Goal: Task Accomplishment & Management: Manage account settings

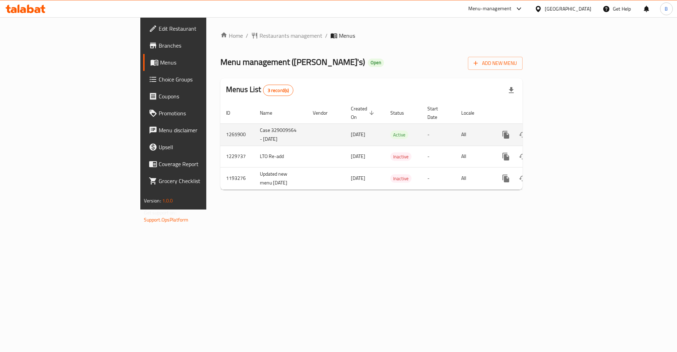
click at [561, 130] on icon "enhanced table" at bounding box center [556, 134] width 8 height 8
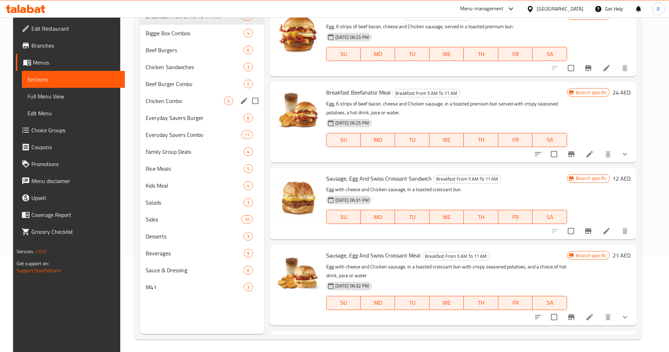
scroll to position [99, 0]
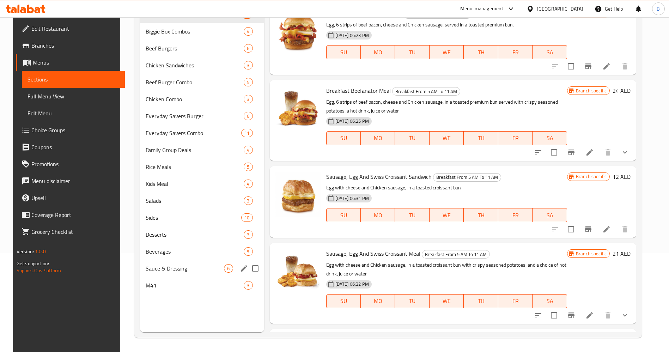
drag, startPoint x: 174, startPoint y: 276, endPoint x: 173, endPoint y: 280, distance: 4.4
click at [173, 276] on div "Breakfast From 5 AM To 11 AM 19 Biggie Box Combos 4 Beef Burgers 6 Chicken Sand…" at bounding box center [202, 150] width 124 height 288
click at [173, 281] on span "M41" at bounding box center [185, 285] width 79 height 8
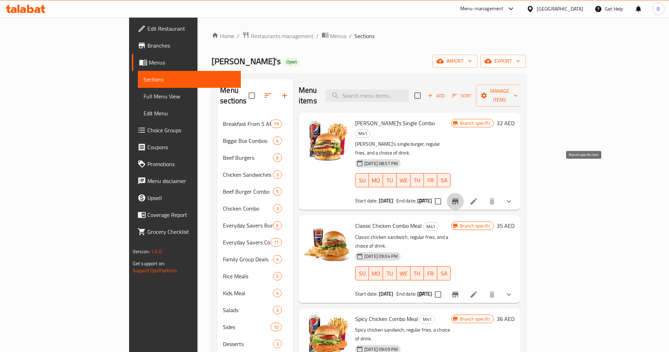
click at [463, 193] on button "Branch-specific-item" at bounding box center [455, 201] width 17 height 17
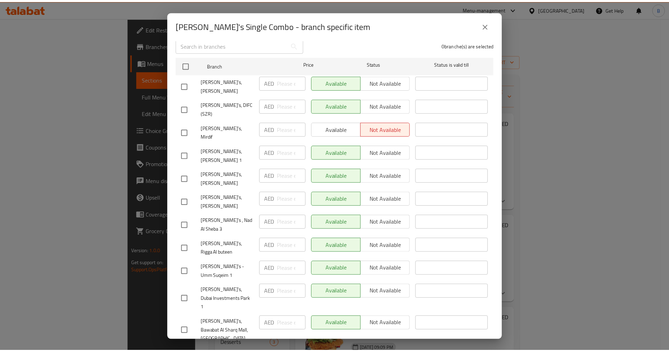
scroll to position [151, 0]
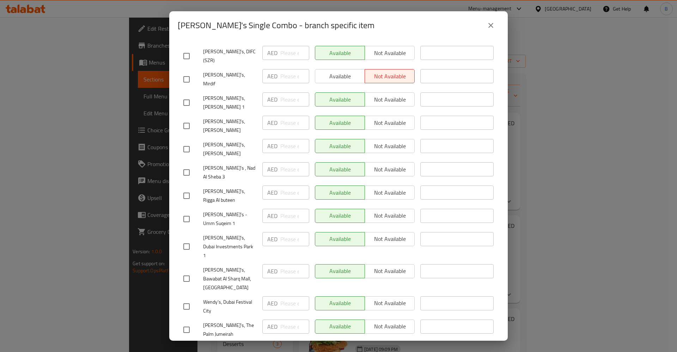
drag, startPoint x: 487, startPoint y: 27, endPoint x: 485, endPoint y: 53, distance: 25.1
click at [487, 29] on icon "close" at bounding box center [490, 25] width 8 height 8
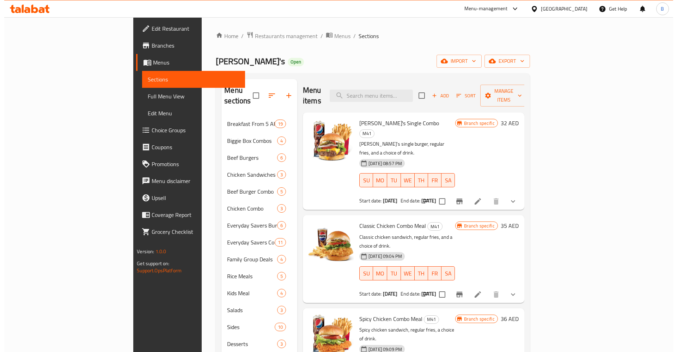
scroll to position [99, 0]
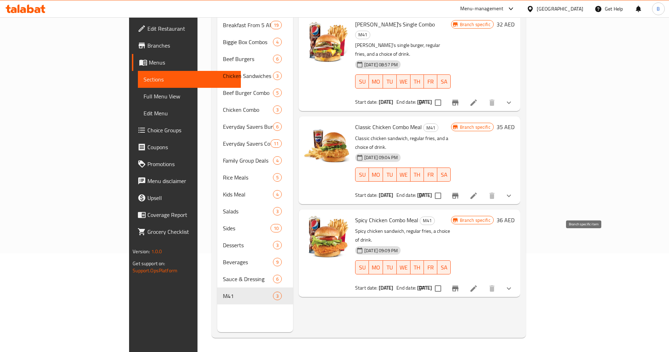
click at [459, 284] on icon "Branch-specific-item" at bounding box center [455, 288] width 8 height 8
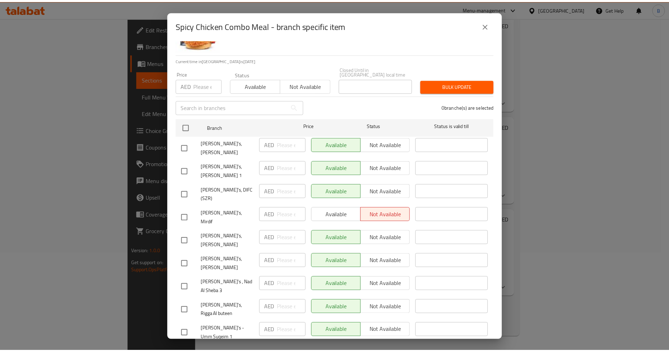
scroll to position [53, 0]
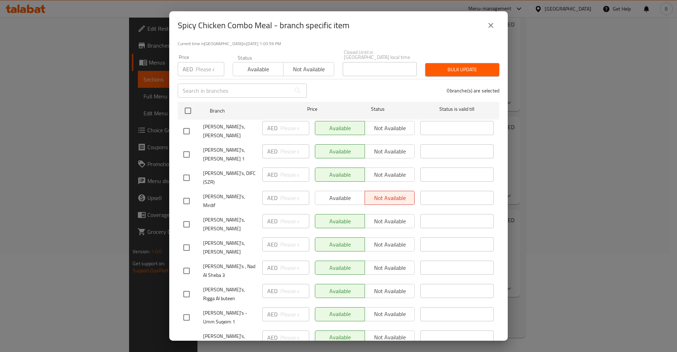
drag, startPoint x: 491, startPoint y: 27, endPoint x: 499, endPoint y: 44, distance: 19.4
click at [491, 27] on icon "close" at bounding box center [490, 25] width 8 height 8
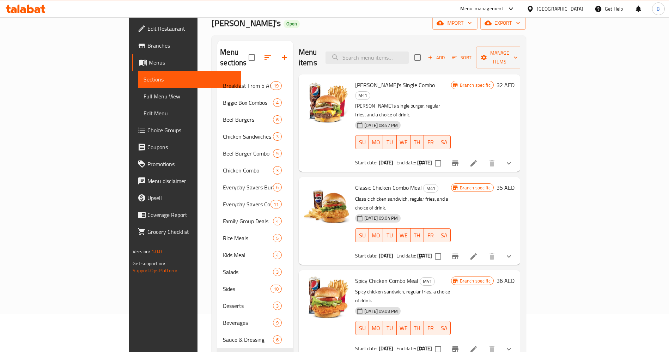
scroll to position [0, 0]
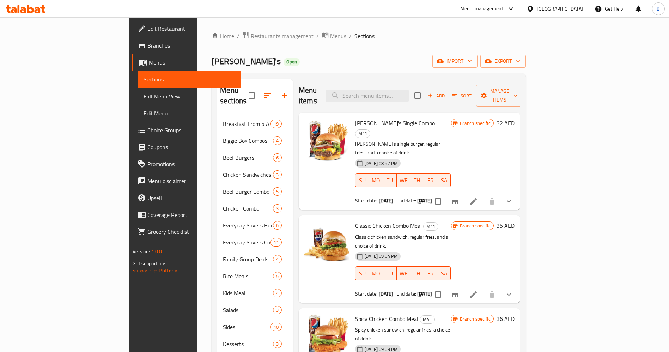
click at [355, 118] on span "[PERSON_NAME]'s Single Combo" at bounding box center [395, 123] width 80 height 11
click at [251, 35] on span "Restaurants management" at bounding box center [282, 36] width 63 height 8
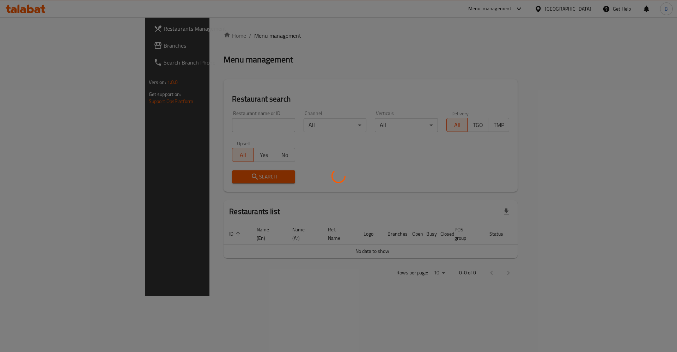
click at [205, 126] on div at bounding box center [338, 176] width 677 height 352
click at [207, 123] on div at bounding box center [338, 176] width 677 height 352
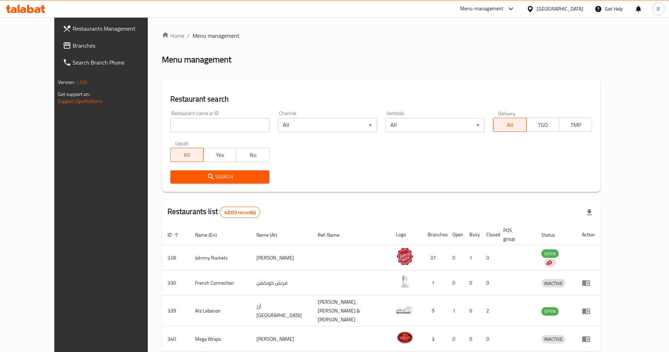
click at [210, 122] on input "search" at bounding box center [219, 125] width 99 height 14
type input "wendy"
click button "Search" at bounding box center [219, 176] width 99 height 13
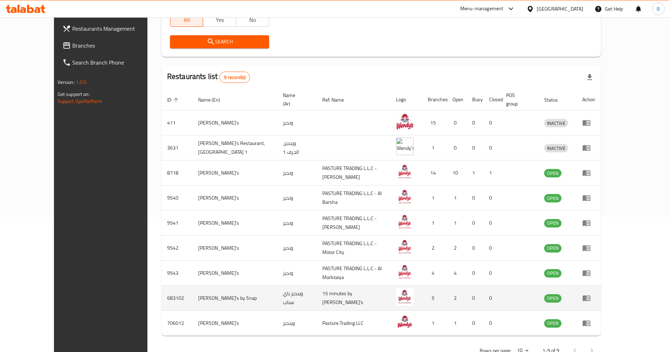
scroll to position [149, 0]
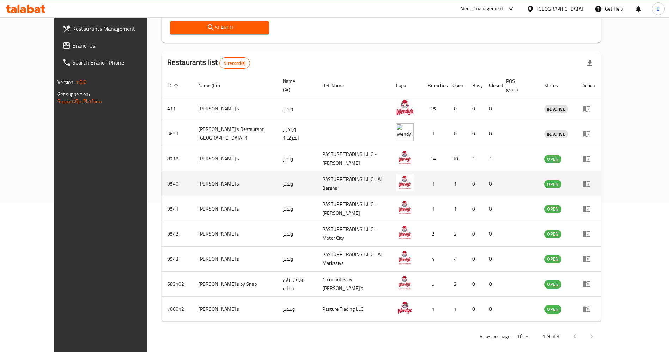
click at [590, 179] on icon "enhanced table" at bounding box center [586, 183] width 8 height 8
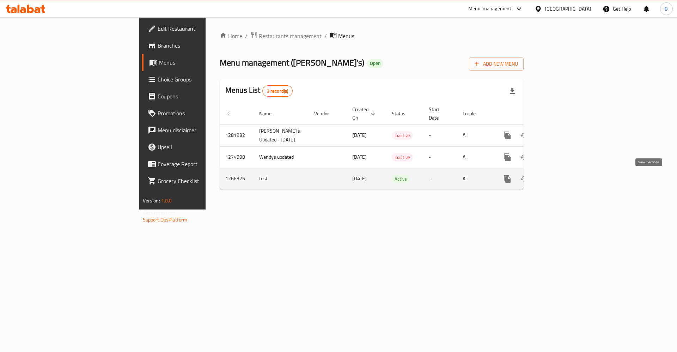
click at [561, 178] on icon "enhanced table" at bounding box center [558, 179] width 6 height 6
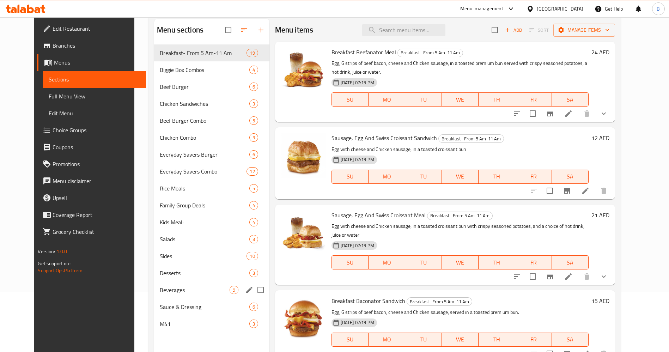
scroll to position [99, 0]
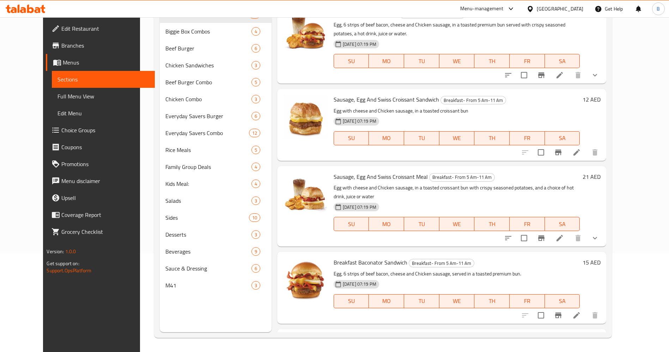
click at [162, 294] on nav "Breakfast- From 5 Am-11 Am 19 Biggie Box Combos 4 Beef Burger 6 Chicken Sandwic…" at bounding box center [215, 149] width 111 height 293
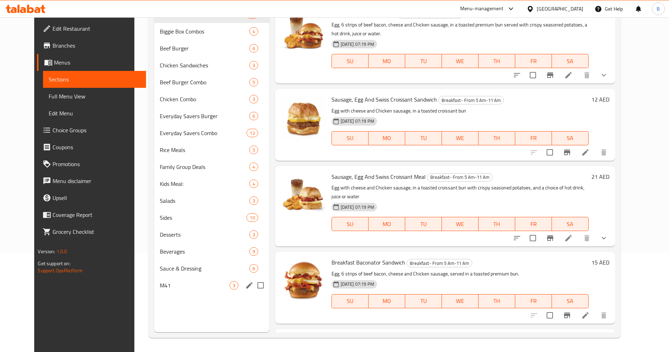
click at [167, 289] on div "M41 3" at bounding box center [211, 285] width 115 height 17
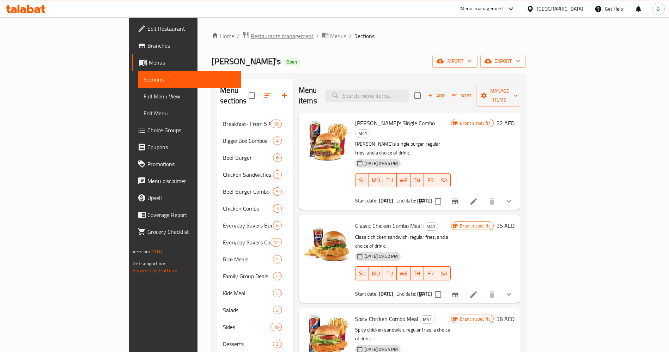
click at [251, 33] on span "Restaurants management" at bounding box center [282, 36] width 63 height 8
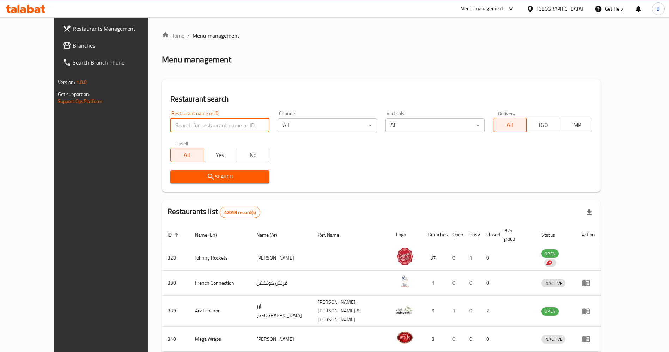
click at [184, 119] on input "search" at bounding box center [219, 125] width 99 height 14
type input "wendy"
click button "Search" at bounding box center [219, 176] width 99 height 13
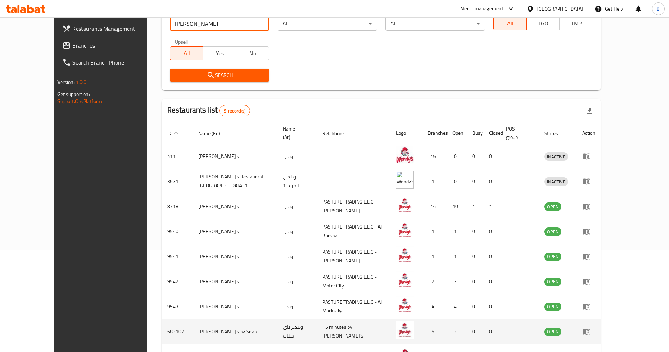
scroll to position [149, 0]
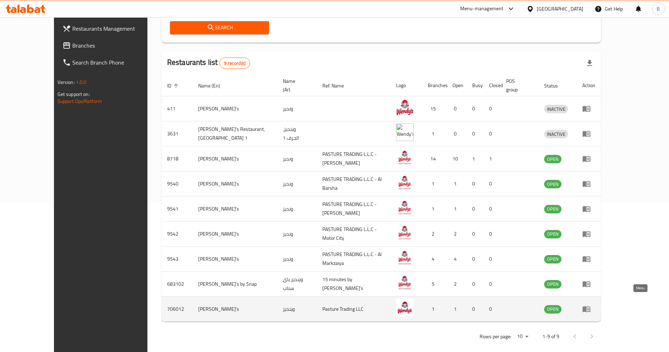
click at [590, 306] on icon "enhanced table" at bounding box center [586, 309] width 8 height 6
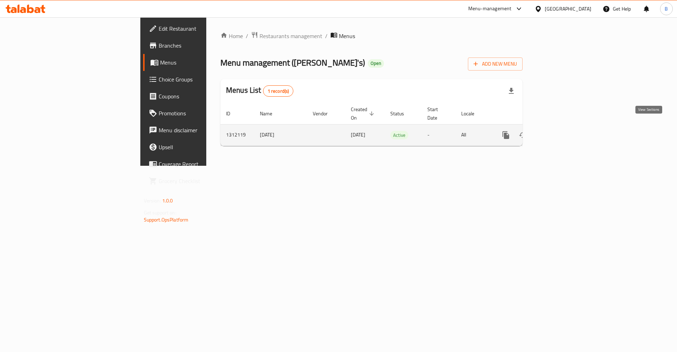
click at [561, 131] on icon "enhanced table" at bounding box center [556, 135] width 8 height 8
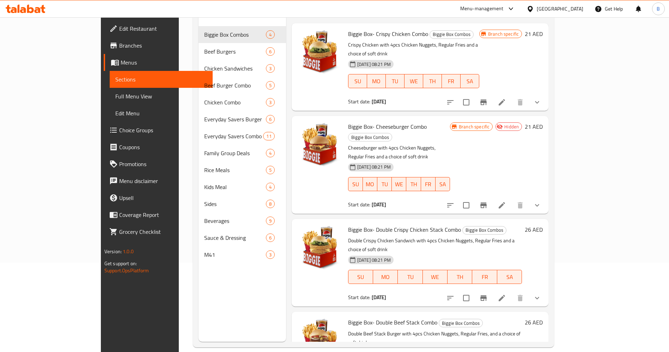
scroll to position [99, 0]
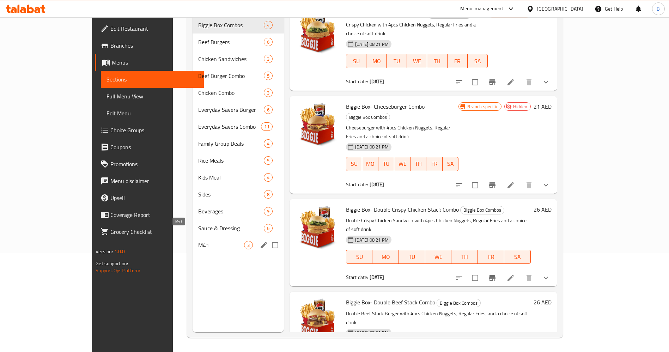
click at [198, 241] on span "M41" at bounding box center [220, 245] width 45 height 8
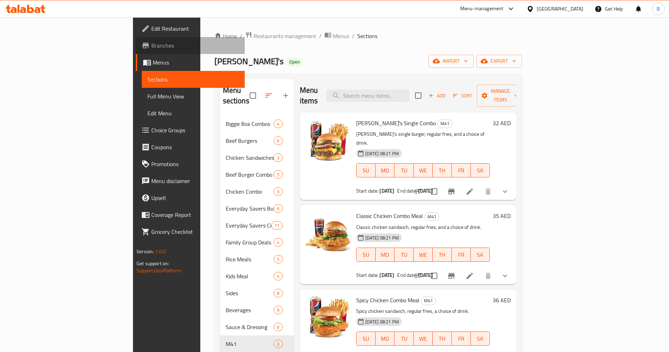
click at [151, 44] on span "Branches" at bounding box center [195, 45] width 88 height 8
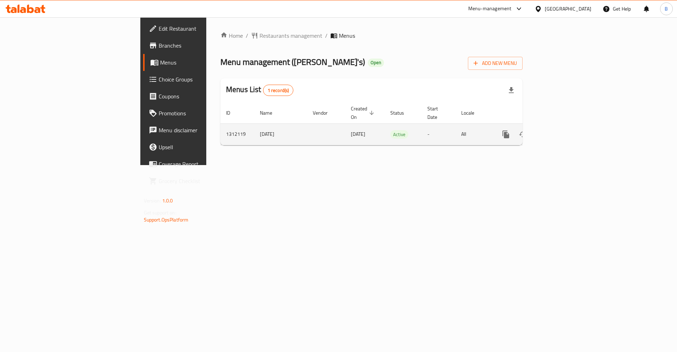
click at [561, 130] on icon "enhanced table" at bounding box center [556, 134] width 8 height 8
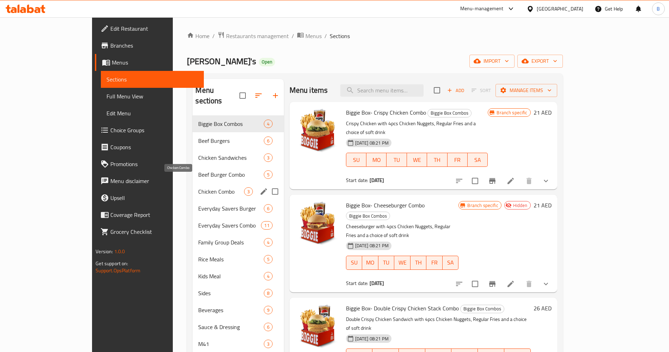
click at [198, 187] on span "Chicken Combo" at bounding box center [220, 191] width 45 height 8
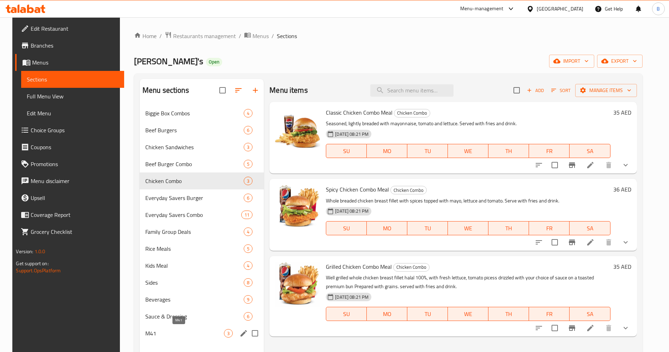
click at [191, 333] on span "M41" at bounding box center [184, 333] width 79 height 8
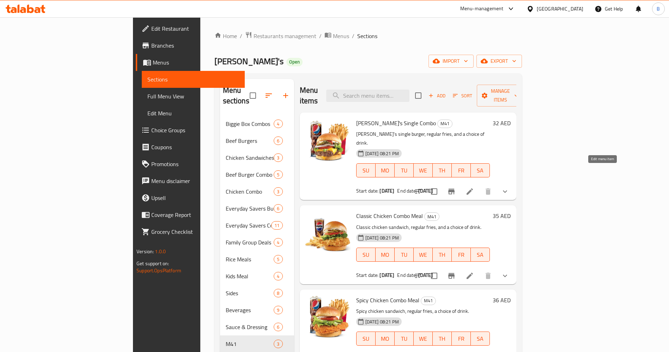
click at [474, 187] on icon at bounding box center [469, 191] width 8 height 8
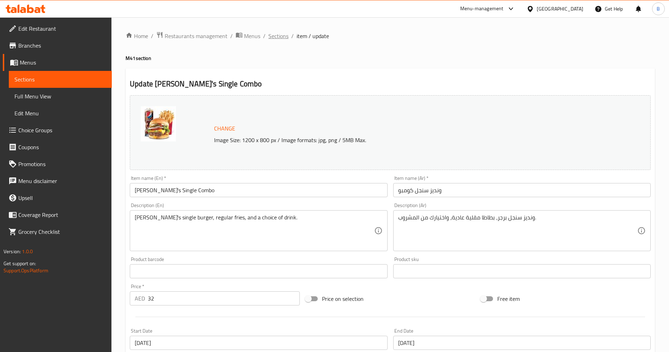
click at [282, 37] on span "Sections" at bounding box center [278, 36] width 20 height 8
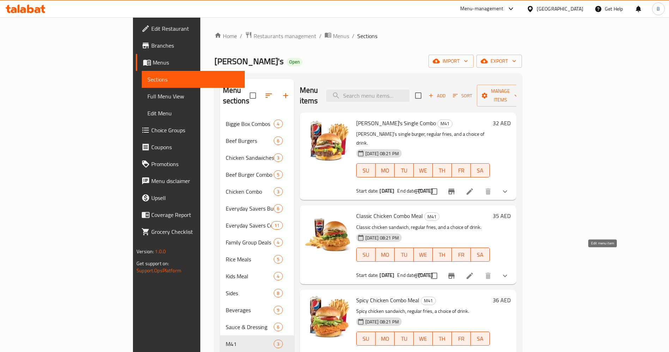
click at [474, 271] on icon at bounding box center [469, 275] width 8 height 8
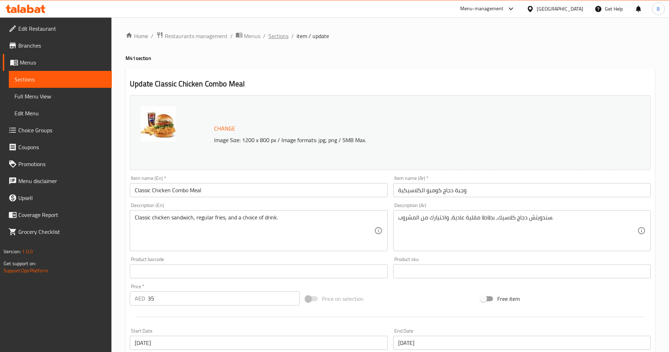
click at [279, 35] on span "Sections" at bounding box center [278, 36] width 20 height 8
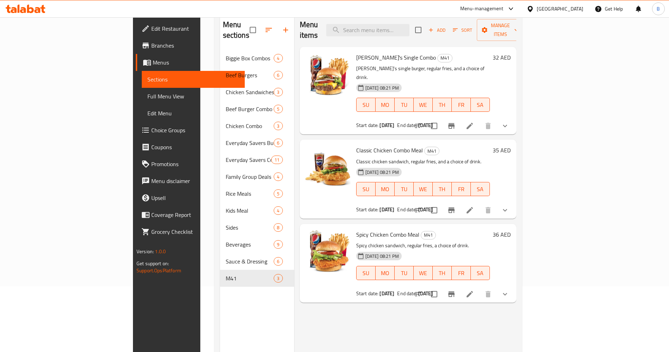
scroll to position [46, 0]
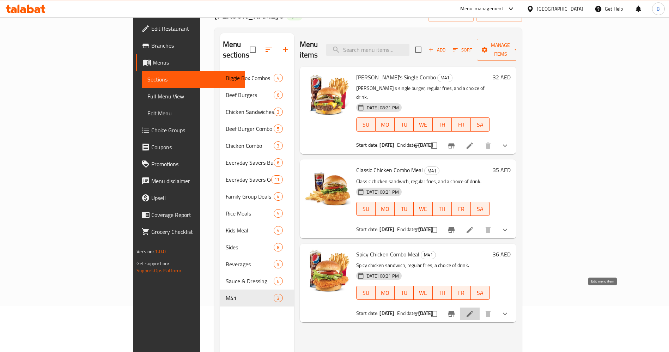
click at [473, 311] on icon at bounding box center [469, 314] width 6 height 6
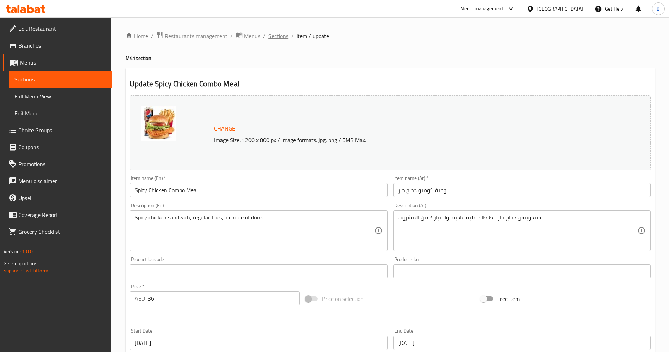
click at [285, 40] on span "Sections" at bounding box center [278, 36] width 20 height 8
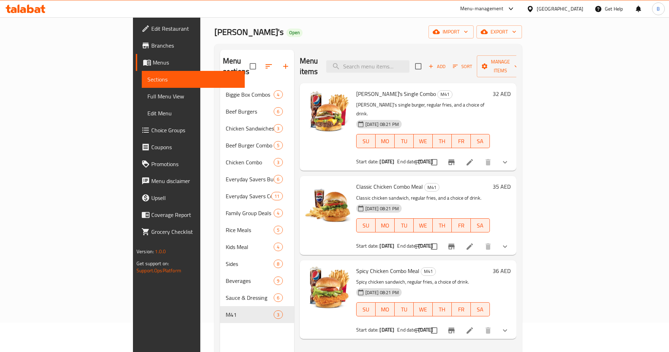
scroll to position [53, 0]
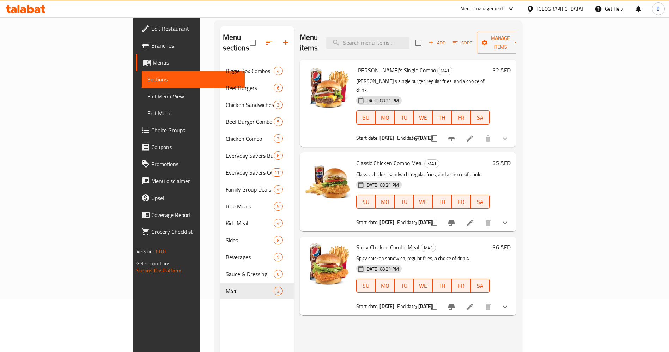
drag, startPoint x: 506, startPoint y: 19, endPoint x: 503, endPoint y: 16, distance: 4.5
click at [505, 19] on div "Home / Restaurants management / Menus / Sections Wendy's Open import export Men…" at bounding box center [367, 181] width 307 height 405
click at [503, 16] on div "Menu-management" at bounding box center [487, 8] width 66 height 17
click at [455, 15] on div "Menu-management" at bounding box center [487, 8] width 66 height 17
click at [459, 10] on div "Menu-management" at bounding box center [487, 8] width 66 height 17
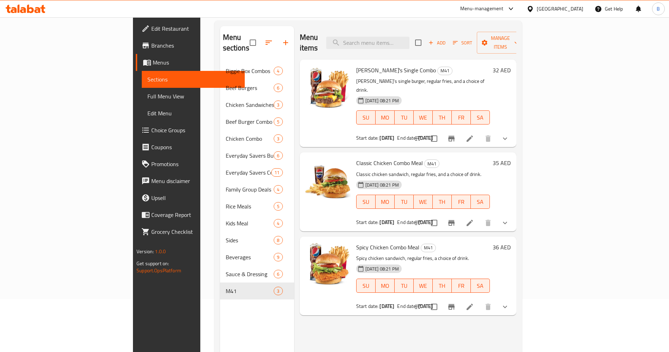
click at [479, 4] on div "Menu-management" at bounding box center [487, 8] width 66 height 17
drag, startPoint x: 479, startPoint y: 6, endPoint x: 484, endPoint y: 7, distance: 5.0
click at [480, 6] on div "Menu-management" at bounding box center [481, 9] width 43 height 8
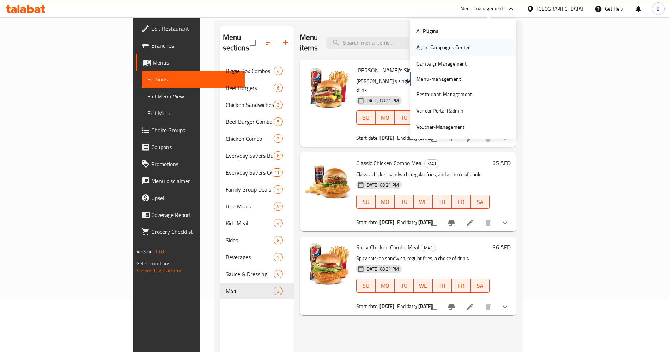
click at [444, 49] on div "Agent Campaigns Center" at bounding box center [442, 47] width 53 height 8
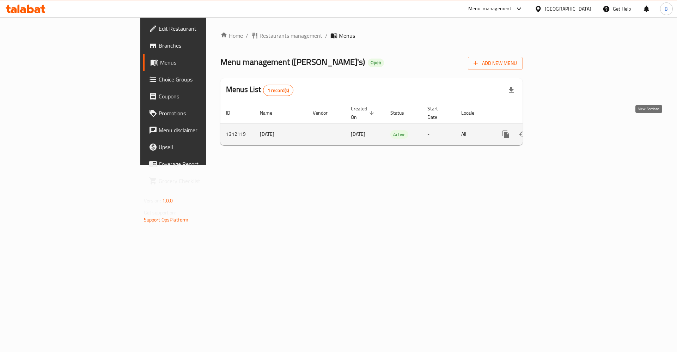
click at [561, 130] on icon "enhanced table" at bounding box center [556, 134] width 8 height 8
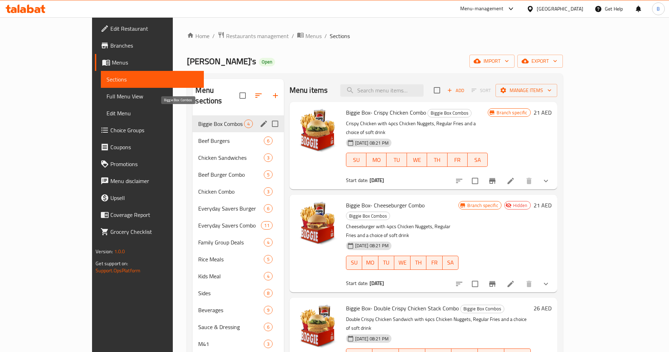
click at [198, 119] on span "Biggie Box Combos" at bounding box center [220, 123] width 45 height 8
click at [192, 132] on div "Beef Burgers 6" at bounding box center [237, 140] width 91 height 17
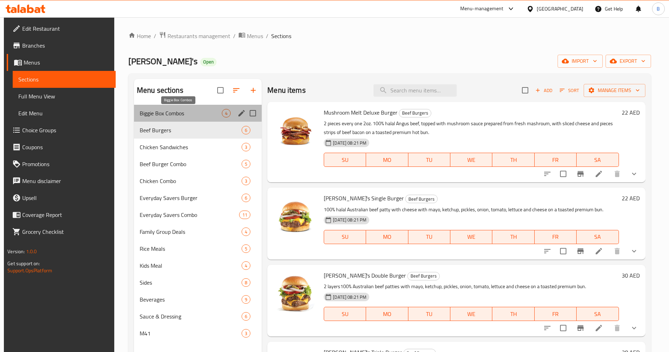
click at [173, 116] on span "Biggie Box Combos" at bounding box center [181, 113] width 82 height 8
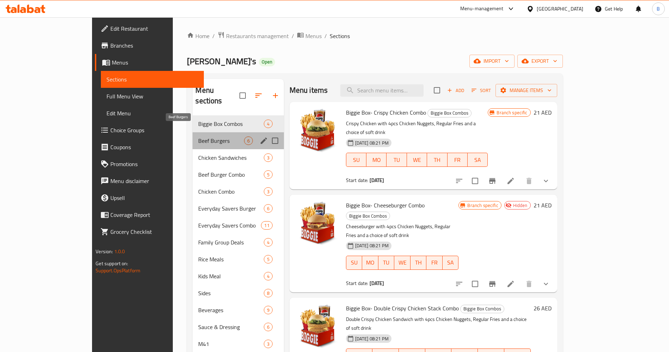
click at [198, 136] on span "Beef Burgers" at bounding box center [220, 140] width 45 height 8
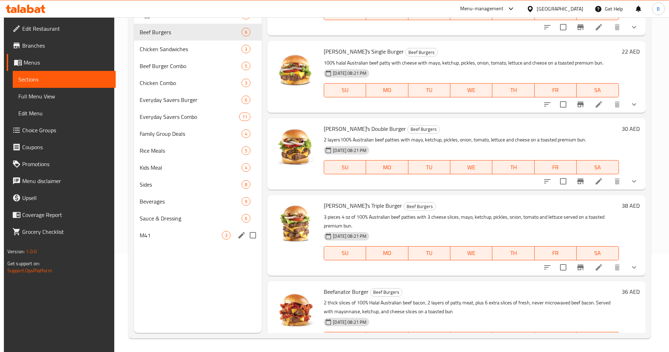
scroll to position [99, 0]
click at [157, 162] on span "Kids Meal" at bounding box center [181, 166] width 82 height 8
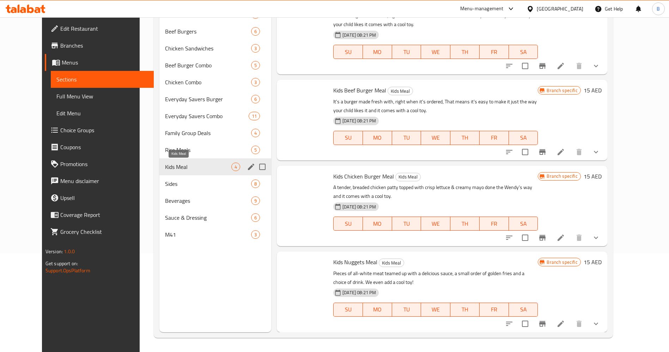
scroll to position [9, 0]
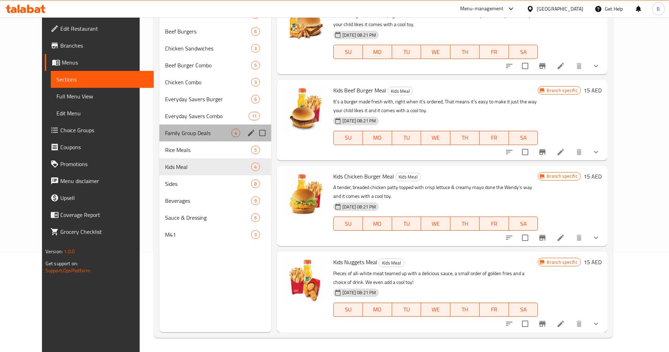
click at [164, 128] on div "Family Group Deals 4" at bounding box center [215, 132] width 112 height 17
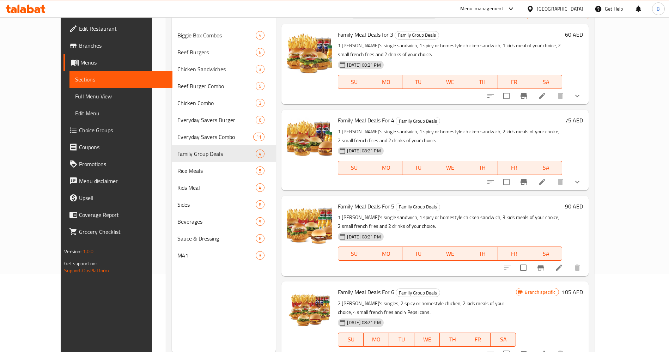
scroll to position [46, 0]
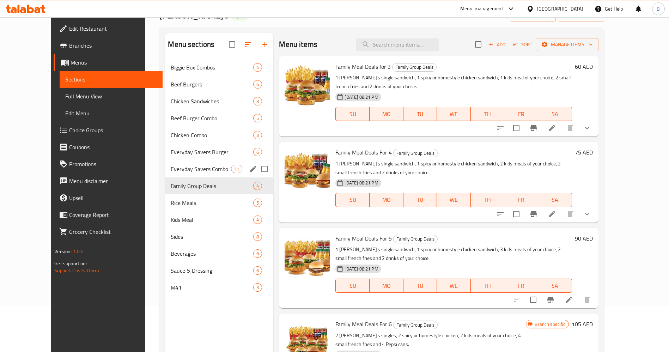
click at [197, 168] on span "Everyday Savers Combo" at bounding box center [201, 169] width 60 height 8
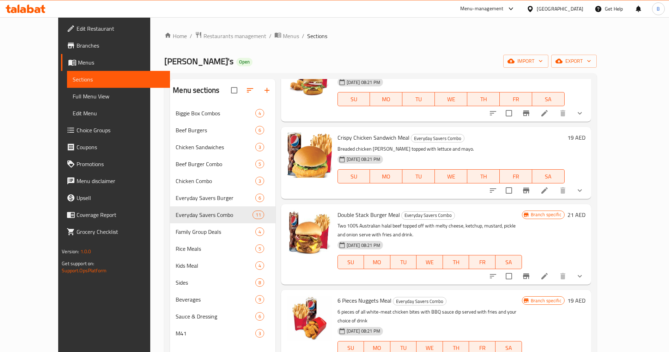
scroll to position [53, 0]
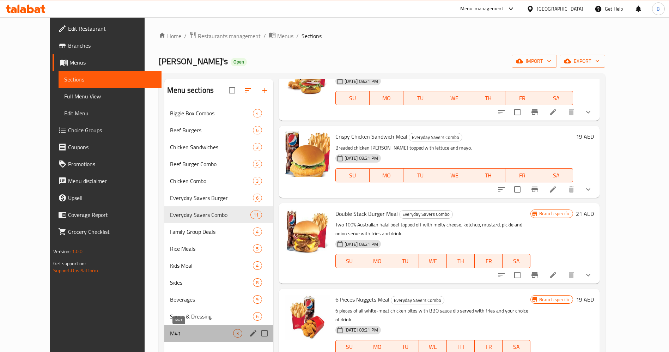
click at [170, 330] on span "M41" at bounding box center [201, 333] width 63 height 8
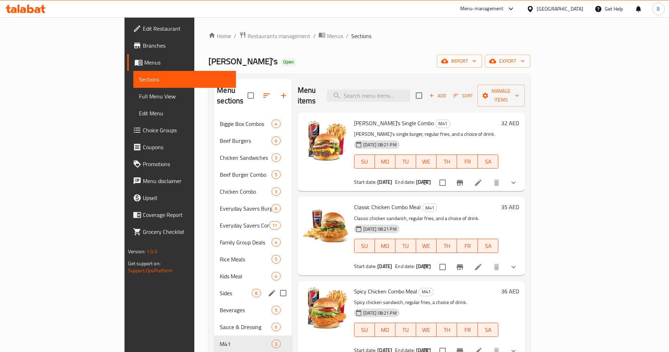
click at [214, 284] on div "Sides 8" at bounding box center [253, 292] width 78 height 17
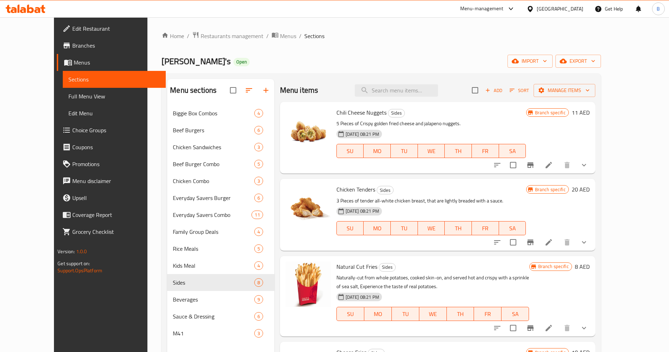
click at [533, 241] on icon "Branch-specific-item" at bounding box center [530, 242] width 6 height 6
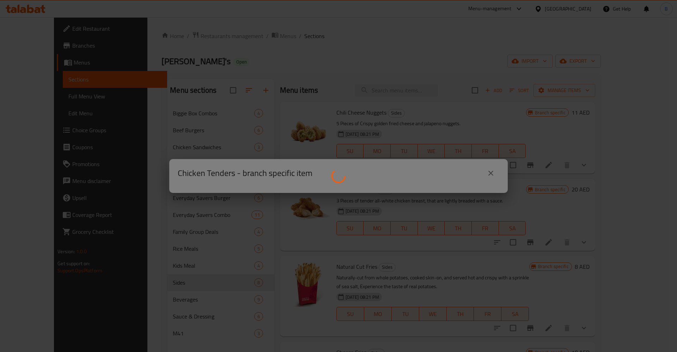
click at [441, 63] on div at bounding box center [338, 176] width 677 height 352
click at [493, 175] on div at bounding box center [338, 176] width 677 height 352
click at [490, 174] on div at bounding box center [338, 176] width 677 height 352
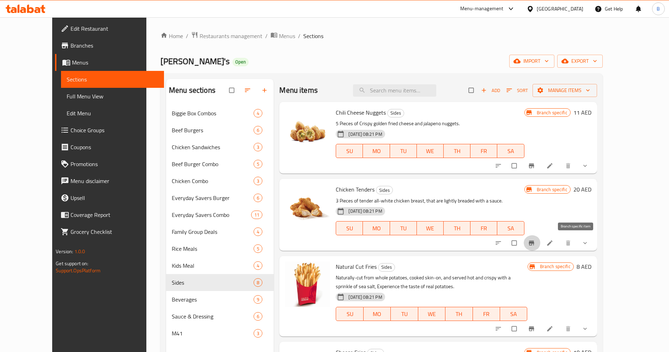
click at [535, 245] on icon "Branch-specific-item" at bounding box center [531, 242] width 7 height 7
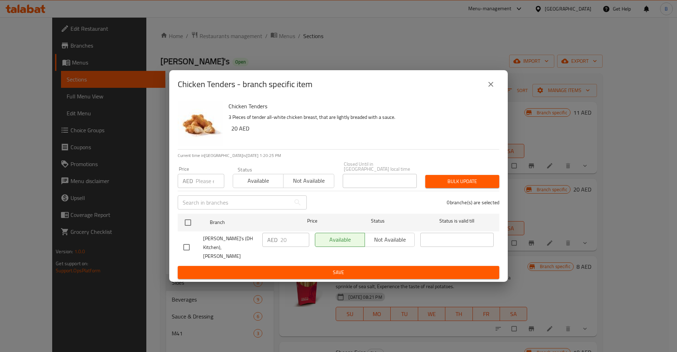
click at [484, 87] on button "close" at bounding box center [490, 84] width 17 height 17
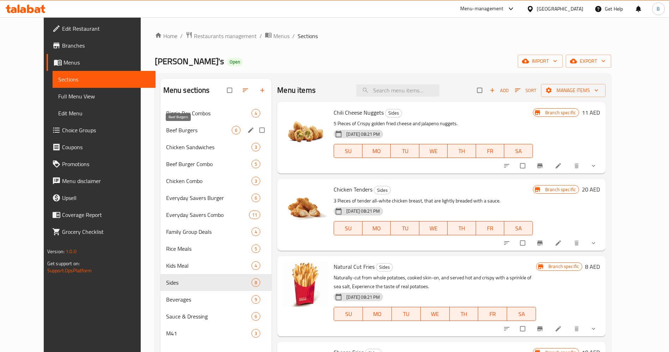
click at [176, 134] on span "Beef Burgers" at bounding box center [199, 130] width 66 height 8
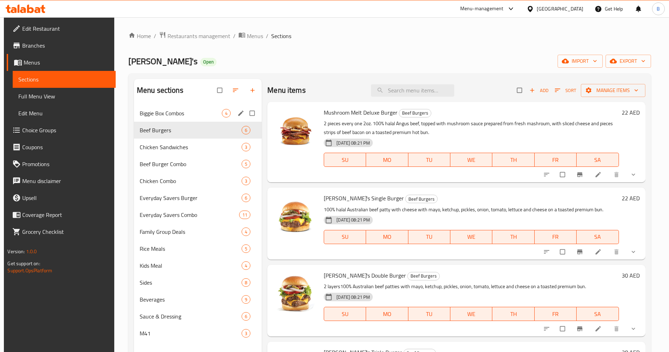
click at [163, 116] on div "Biggie Box Combos 4" at bounding box center [198, 113] width 128 height 17
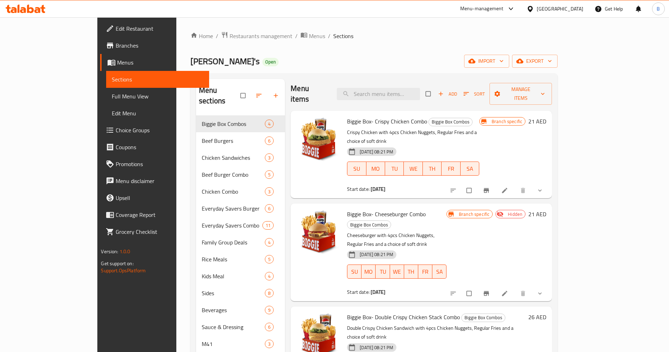
scroll to position [2, 0]
click at [489, 188] on icon "Branch-specific-item" at bounding box center [486, 190] width 5 height 5
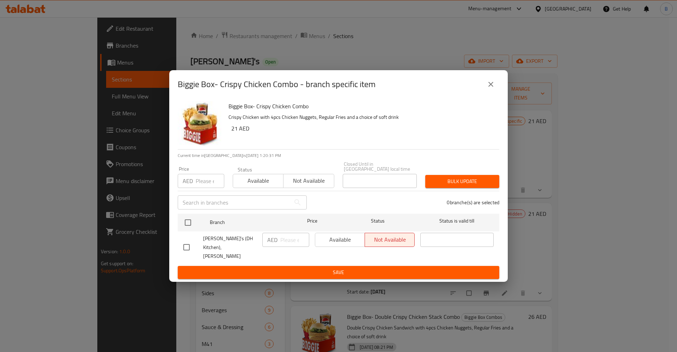
drag, startPoint x: 482, startPoint y: 95, endPoint x: 489, endPoint y: 94, distance: 6.8
click at [484, 93] on div "Biggie Box- Crispy Chicken Combo - branch specific item" at bounding box center [338, 84] width 321 height 17
click at [494, 88] on icon "close" at bounding box center [490, 84] width 8 height 8
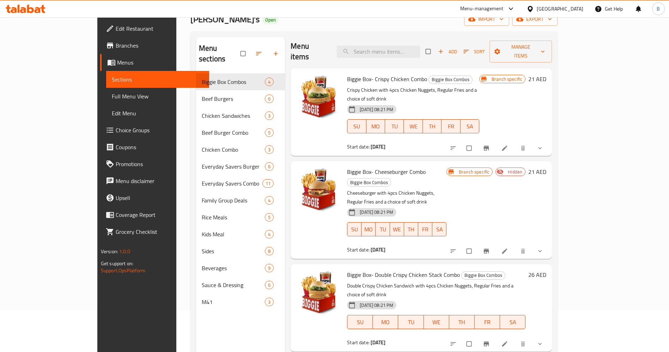
scroll to position [99, 0]
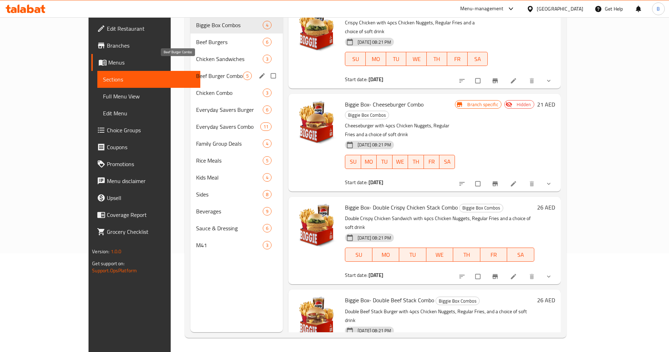
click at [190, 56] on div "Chicken Sandwiches 3" at bounding box center [236, 58] width 92 height 17
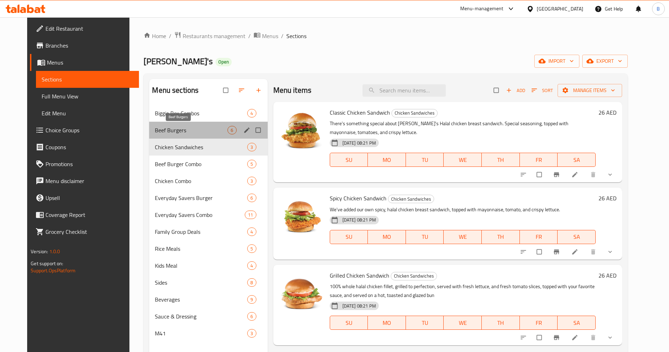
click at [169, 131] on span "Beef Burgers" at bounding box center [191, 130] width 73 height 8
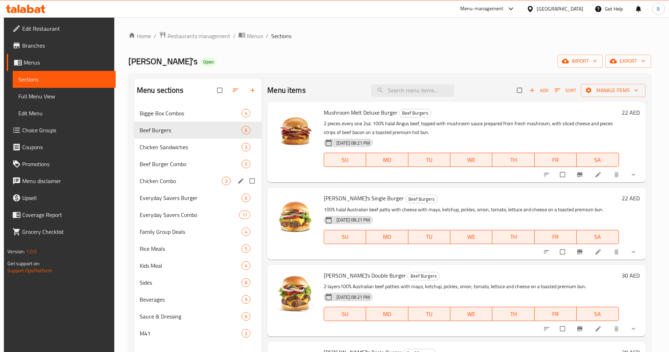
click at [177, 174] on div "Chicken Combo 3" at bounding box center [198, 180] width 128 height 17
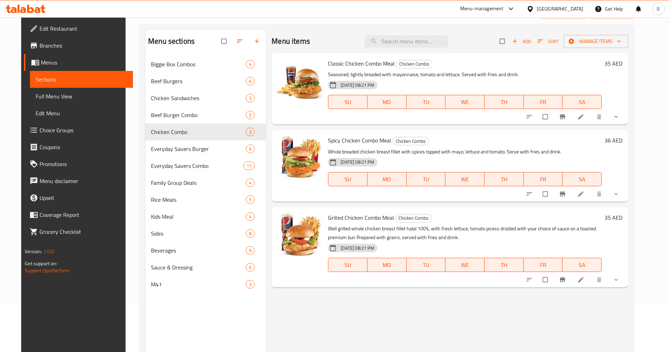
scroll to position [99, 0]
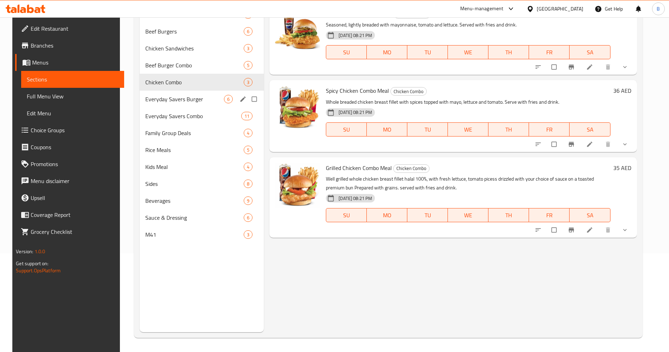
click at [208, 102] on span "Everyday Savers Burger" at bounding box center [184, 99] width 79 height 8
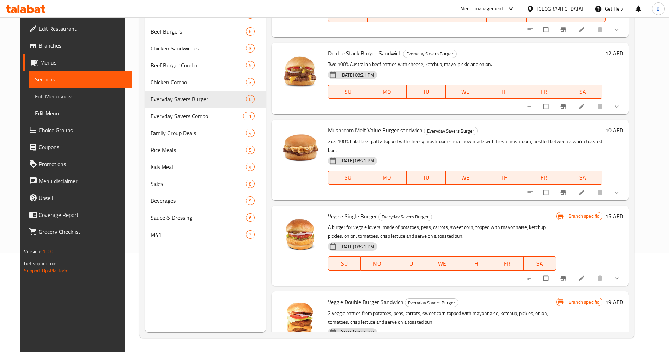
scroll to position [146, 0]
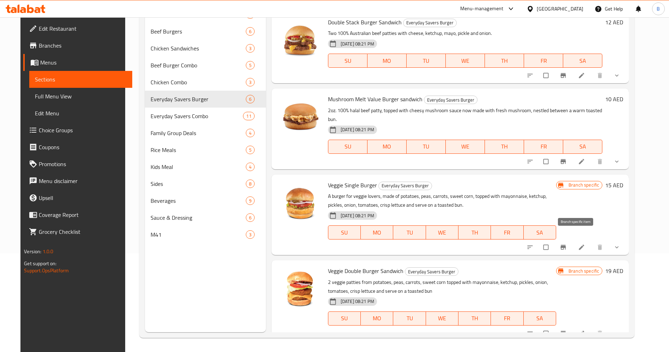
click at [572, 243] on button "Branch-specific-item" at bounding box center [563, 247] width 17 height 16
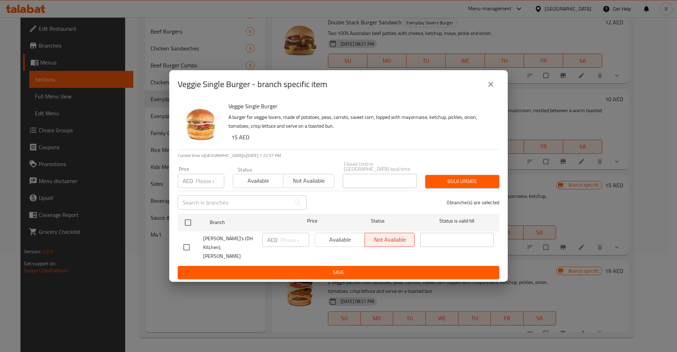
drag, startPoint x: 493, startPoint y: 87, endPoint x: 490, endPoint y: 87, distance: 3.9
click at [493, 86] on icon "close" at bounding box center [490, 84] width 8 height 8
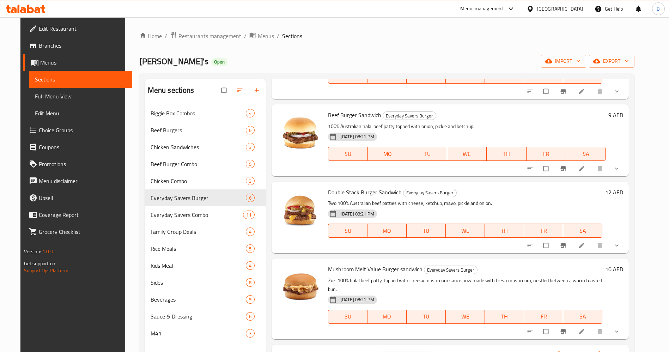
scroll to position [53, 0]
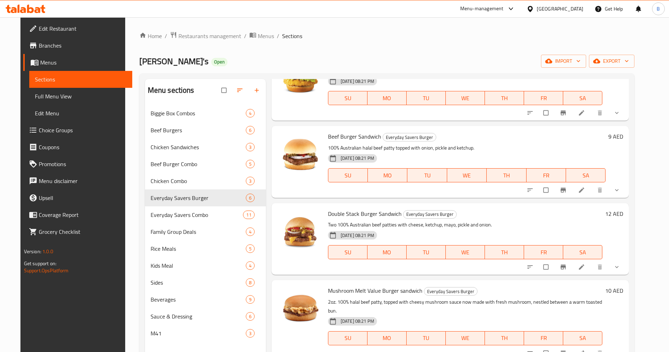
click at [196, 27] on div "Home / Restaurants management / Menus / Sections Wendy's Open import export Men…" at bounding box center [386, 233] width 523 height 433
click at [203, 36] on span "Restaurants management" at bounding box center [209, 36] width 63 height 8
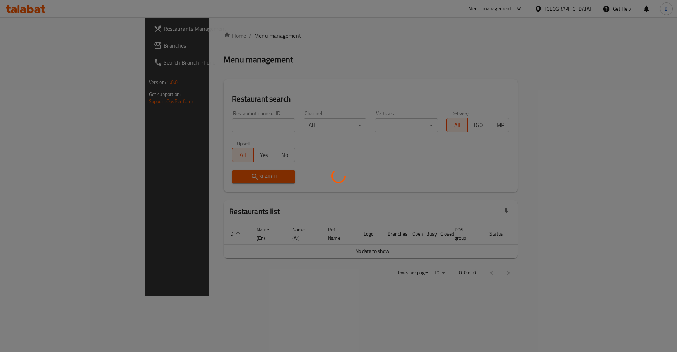
click at [193, 125] on div at bounding box center [338, 176] width 677 height 352
click at [193, 126] on div at bounding box center [338, 176] width 677 height 352
click at [192, 126] on div at bounding box center [338, 176] width 677 height 352
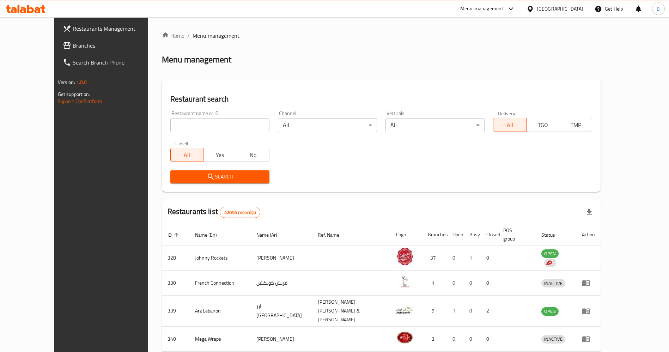
click at [170, 104] on h2 "Restaurant search" at bounding box center [381, 99] width 422 height 11
drag, startPoint x: 182, startPoint y: 125, endPoint x: 173, endPoint y: 121, distance: 9.6
click at [182, 124] on input "search" at bounding box center [219, 125] width 99 height 14
type input "tim horton"
click button "Search" at bounding box center [219, 176] width 99 height 13
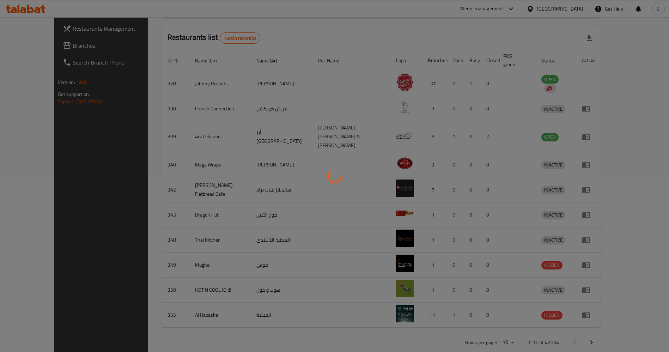
scroll to position [124, 0]
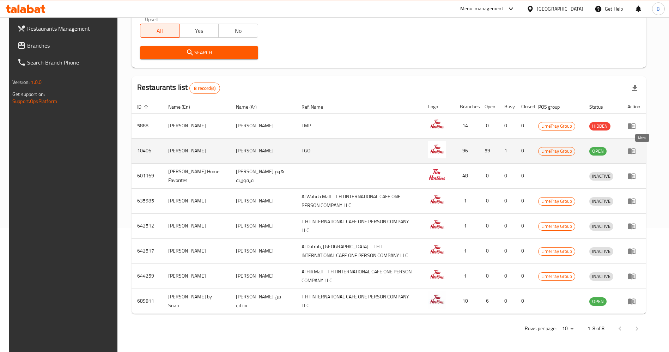
click at [635, 149] on icon "enhanced table" at bounding box center [631, 151] width 8 height 8
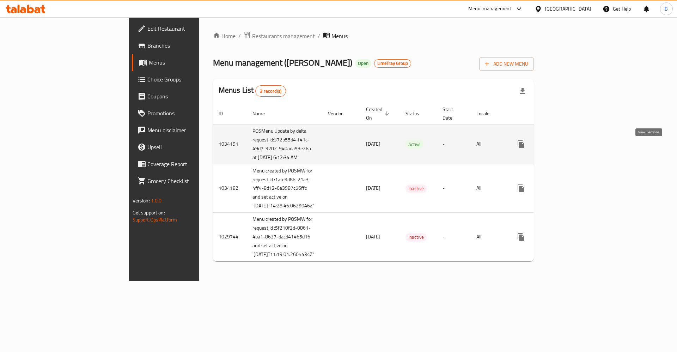
click at [576, 148] on icon "enhanced table" at bounding box center [571, 144] width 8 height 8
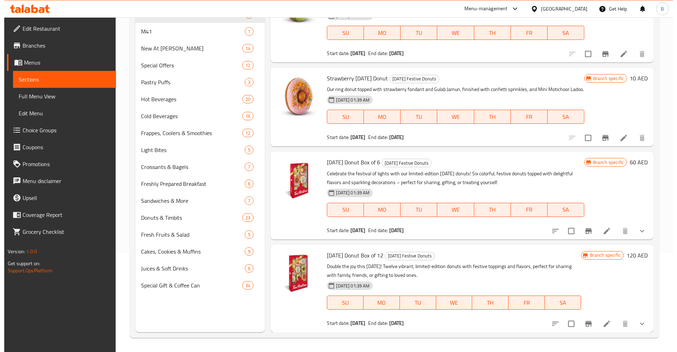
scroll to position [121, 0]
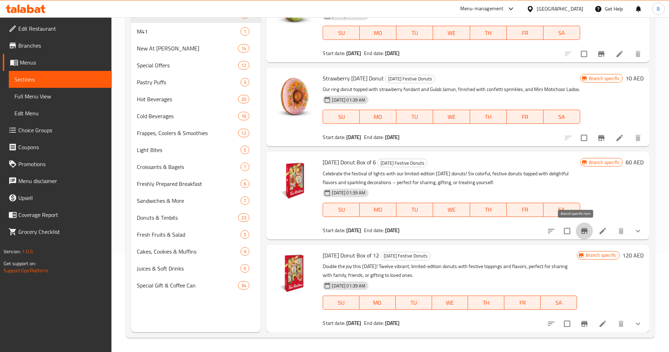
click at [581, 233] on icon "Branch-specific-item" at bounding box center [584, 231] width 6 height 6
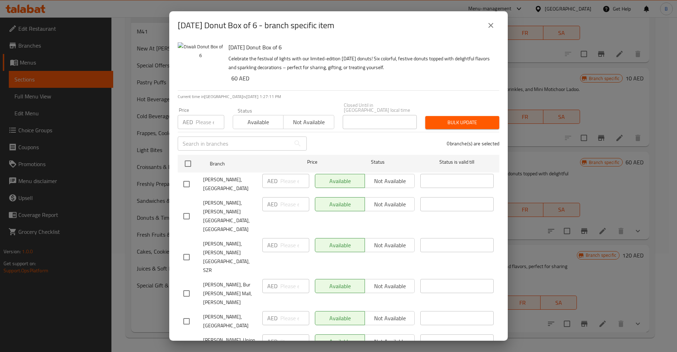
click at [489, 23] on icon "close" at bounding box center [490, 25] width 8 height 8
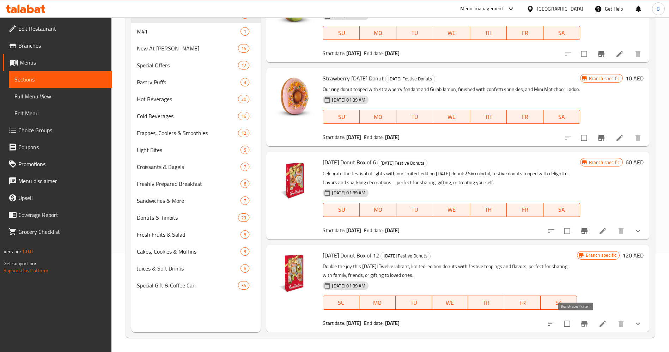
click at [580, 321] on icon "Branch-specific-item" at bounding box center [584, 323] width 8 height 8
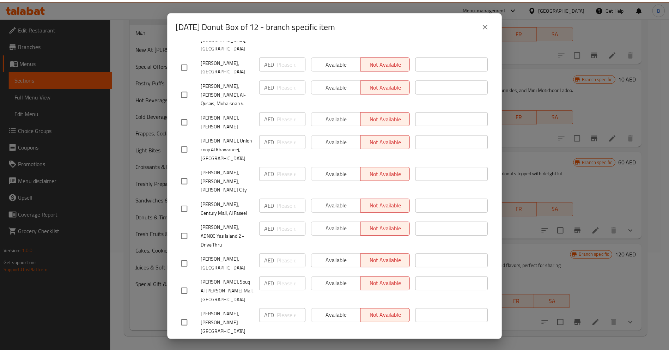
scroll to position [0, 0]
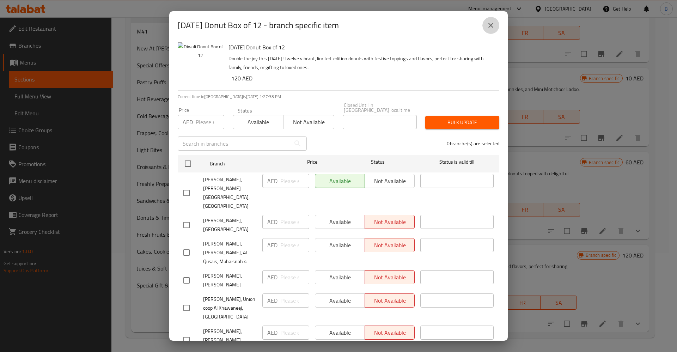
drag, startPoint x: 494, startPoint y: 25, endPoint x: 502, endPoint y: 57, distance: 32.9
click at [494, 26] on icon "close" at bounding box center [490, 25] width 8 height 8
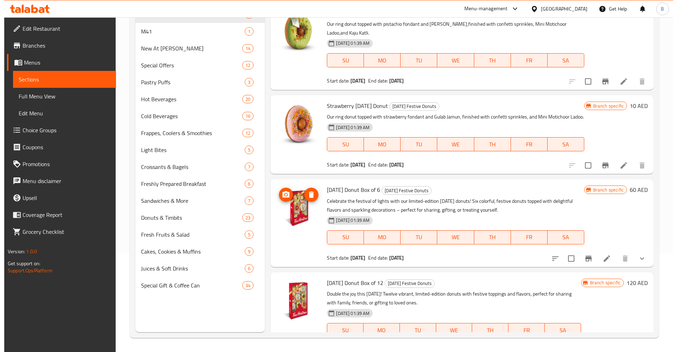
scroll to position [68, 0]
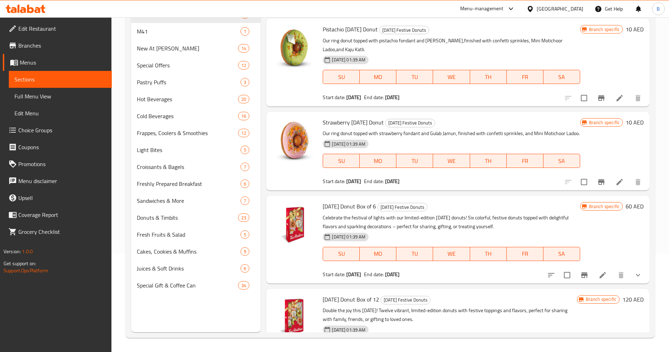
click at [581, 282] on button "Branch-specific-item" at bounding box center [584, 274] width 17 height 17
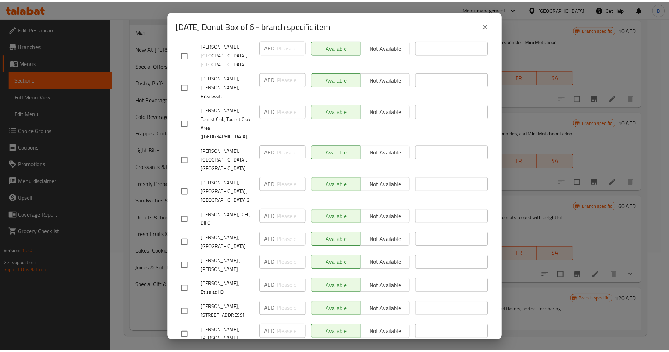
scroll to position [2121, 0]
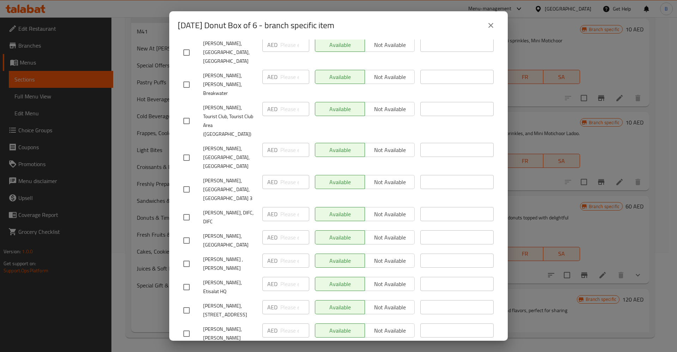
drag, startPoint x: 484, startPoint y: 25, endPoint x: 490, endPoint y: 25, distance: 5.7
click at [485, 25] on button "close" at bounding box center [490, 25] width 17 height 17
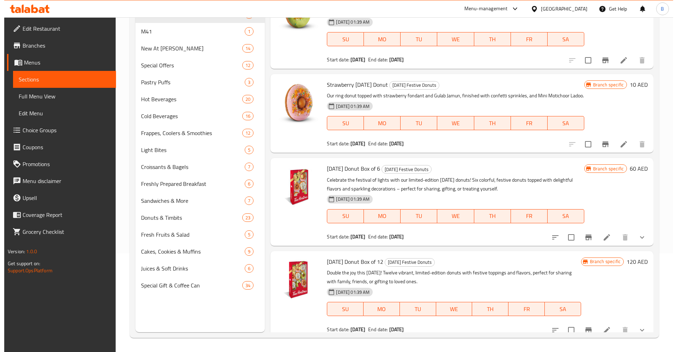
scroll to position [121, 0]
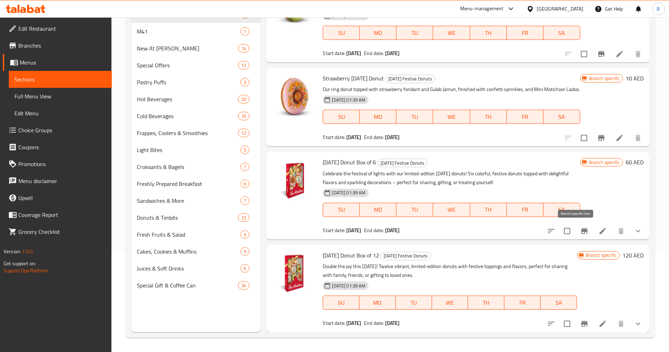
click at [580, 227] on icon "Branch-specific-item" at bounding box center [584, 231] width 8 height 8
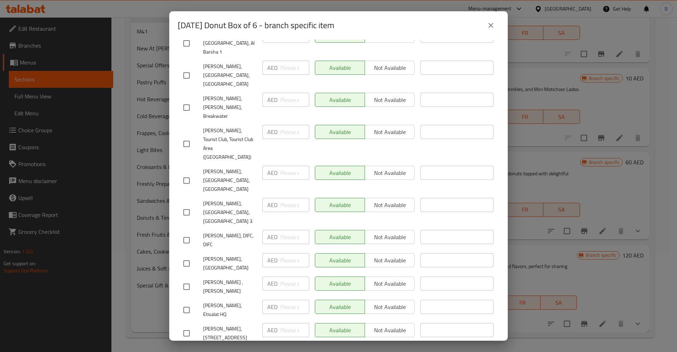
scroll to position [2121, 0]
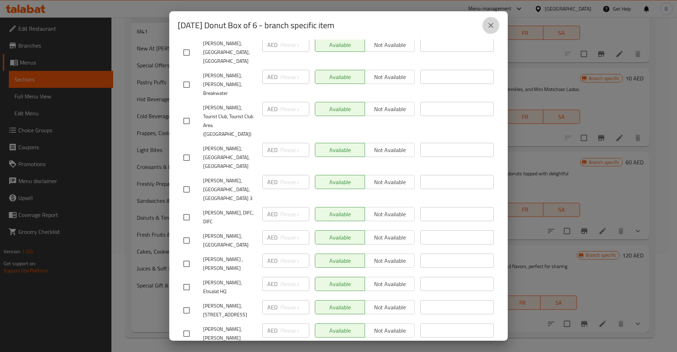
click at [488, 24] on icon "close" at bounding box center [490, 25] width 8 height 8
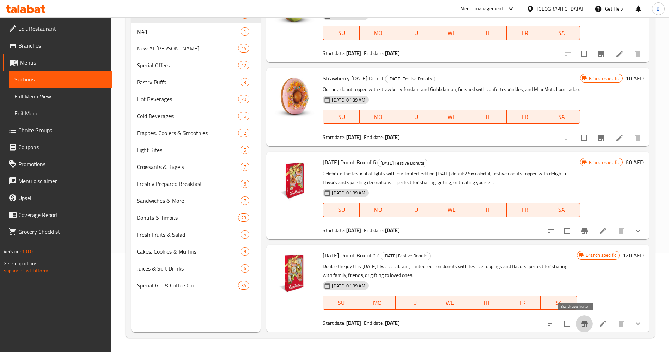
click at [576, 329] on button "Branch-specific-item" at bounding box center [584, 323] width 17 height 17
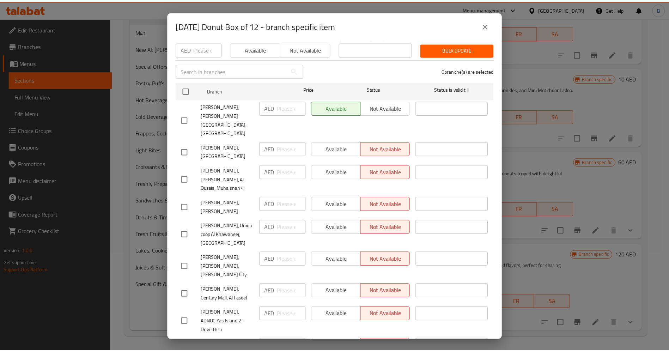
scroll to position [0, 0]
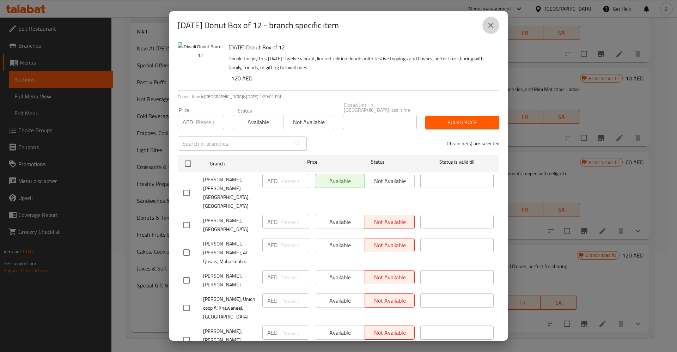
click at [490, 24] on icon "close" at bounding box center [490, 25] width 8 height 8
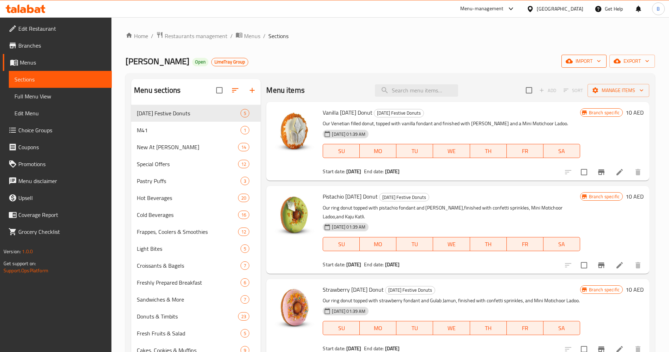
click at [597, 57] on icon "button" at bounding box center [598, 60] width 7 height 7
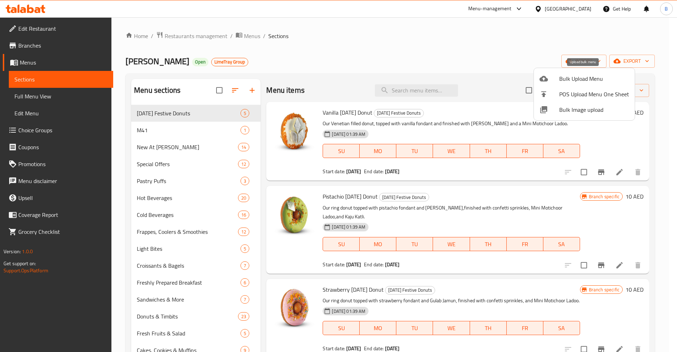
click at [621, 65] on div at bounding box center [338, 176] width 677 height 352
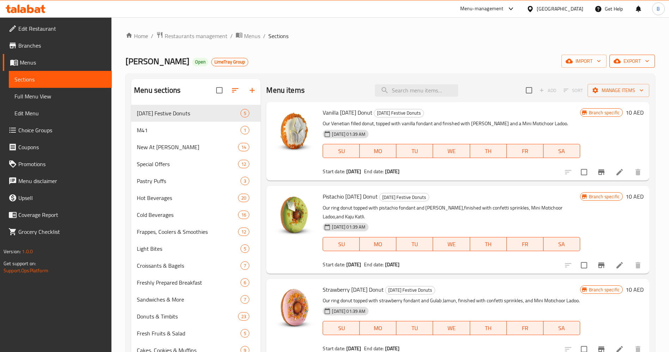
click at [626, 61] on span "export" at bounding box center [632, 61] width 34 height 9
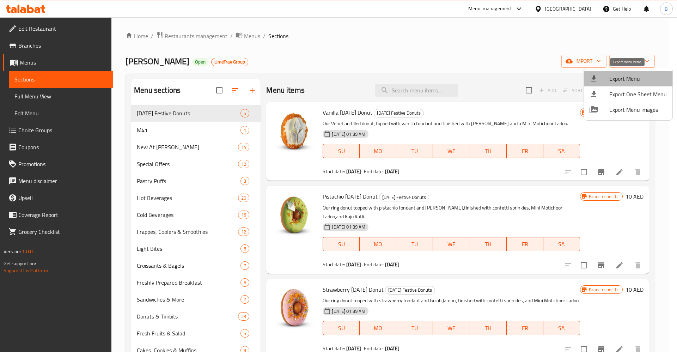
click at [635, 80] on span "Export Menu" at bounding box center [637, 78] width 57 height 8
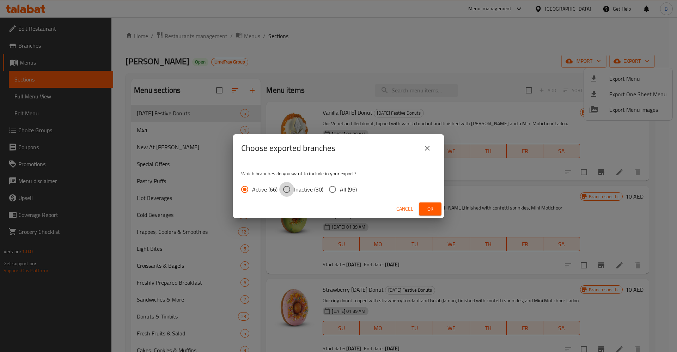
click at [291, 190] on input "Inactive (30)" at bounding box center [286, 189] width 15 height 15
radio input "true"
click at [428, 208] on span "Ok" at bounding box center [429, 208] width 11 height 9
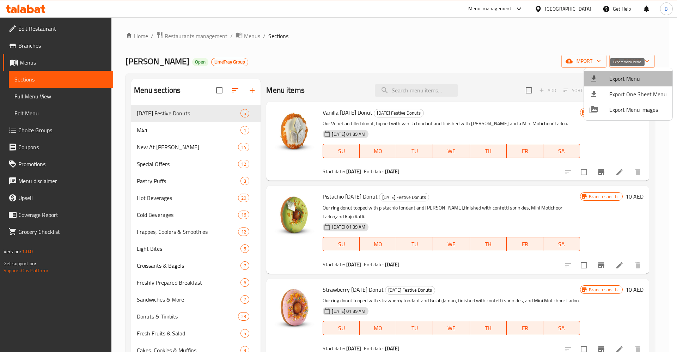
click at [639, 79] on span "Export Menu" at bounding box center [637, 78] width 57 height 8
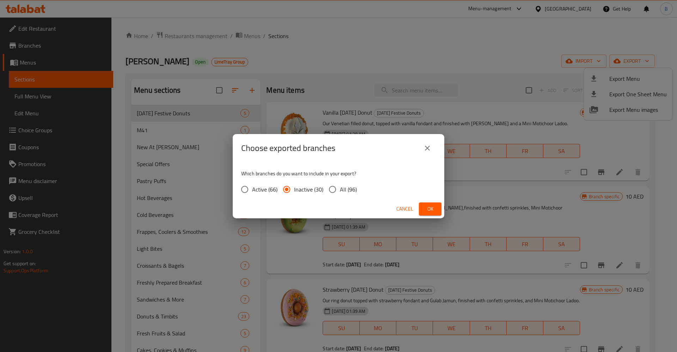
drag, startPoint x: 339, startPoint y: 188, endPoint x: 367, endPoint y: 194, distance: 28.1
click at [343, 190] on span "All (96)" at bounding box center [348, 189] width 17 height 8
click at [335, 191] on input "All (96)" at bounding box center [332, 189] width 15 height 15
radio input "true"
click at [426, 207] on span "Ok" at bounding box center [429, 208] width 11 height 9
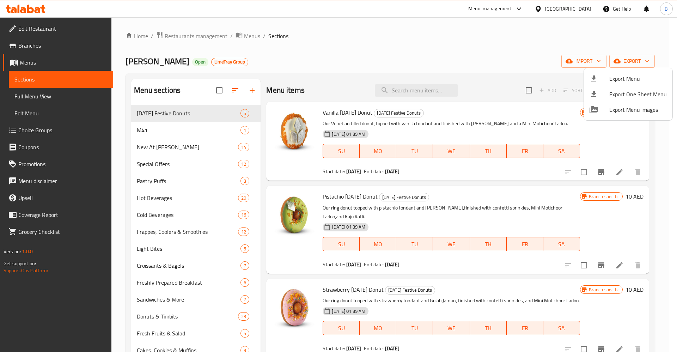
click at [501, 11] on div at bounding box center [338, 176] width 677 height 352
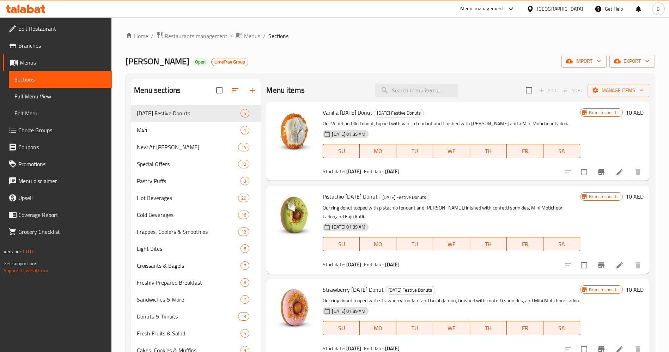
click at [512, 7] on icon at bounding box center [510, 9] width 8 height 8
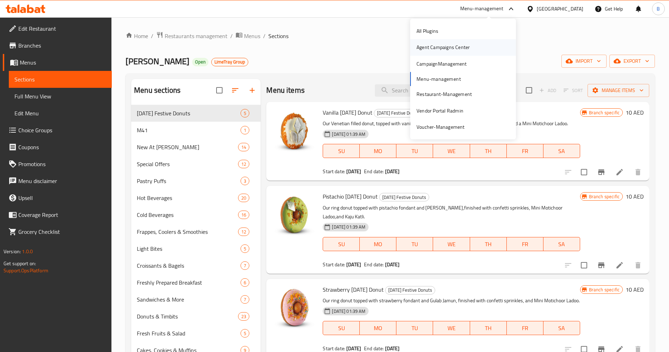
click at [444, 49] on div "Agent Campaigns Center" at bounding box center [442, 47] width 53 height 8
